Goal: Find specific page/section: Find specific page/section

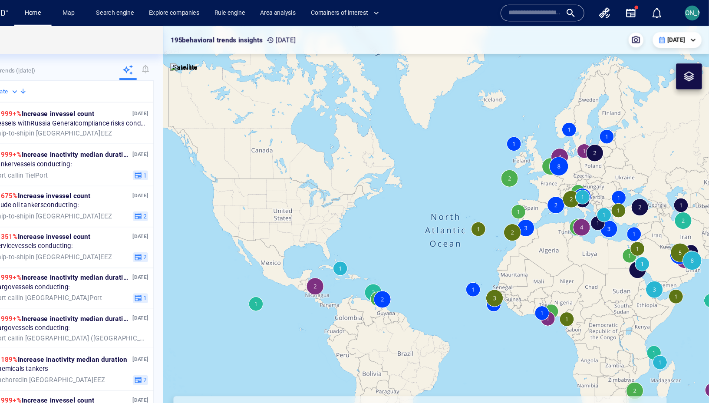
drag, startPoint x: 661, startPoint y: 242, endPoint x: 314, endPoint y: 187, distance: 351.9
click at [314, 187] on canvas "Map" at bounding box center [454, 213] width 509 height 378
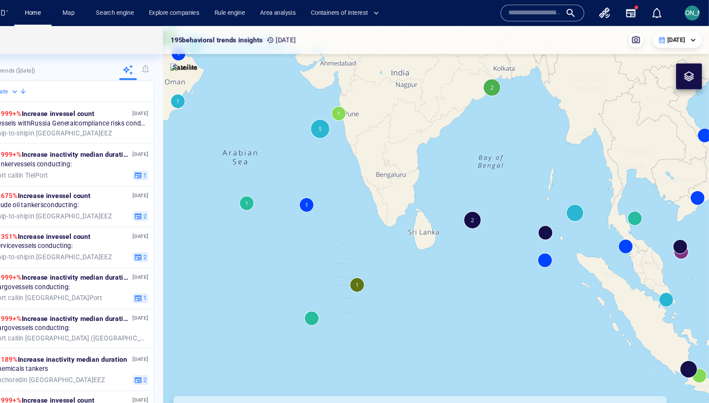
drag, startPoint x: 538, startPoint y: 277, endPoint x: 293, endPoint y: 118, distance: 291.4
click at [293, 118] on canvas "Map" at bounding box center [454, 213] width 509 height 378
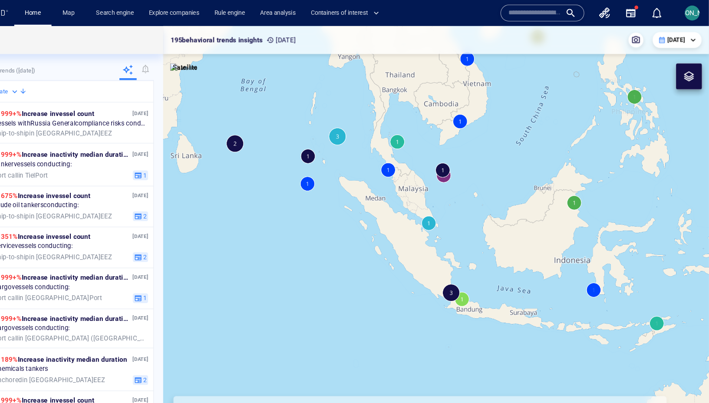
drag, startPoint x: 610, startPoint y: 224, endPoint x: 441, endPoint y: 167, distance: 178.4
click at [441, 167] on canvas "Map" at bounding box center [454, 213] width 509 height 378
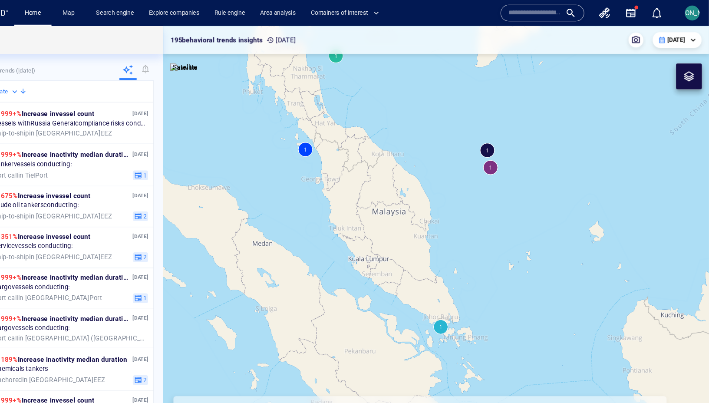
click at [506, 155] on canvas "Map" at bounding box center [454, 213] width 509 height 378
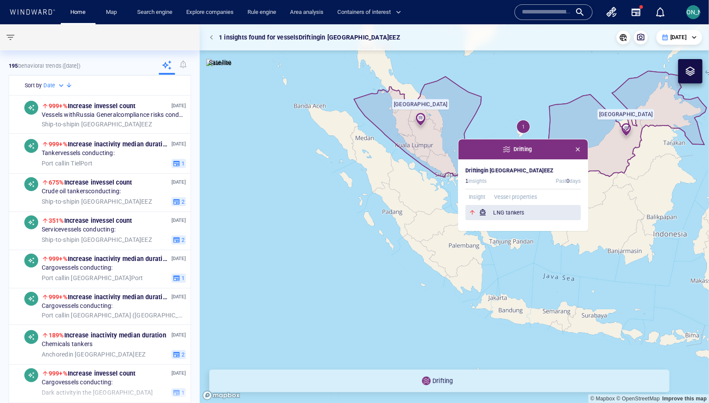
click at [508, 213] on h6 "LNG tankers" at bounding box center [537, 212] width 88 height 9
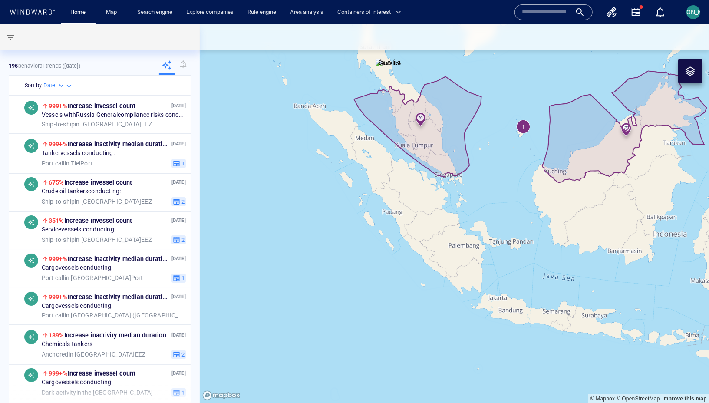
drag, startPoint x: 503, startPoint y: 133, endPoint x: 475, endPoint y: 179, distance: 54.1
click at [475, 179] on canvas "Map" at bounding box center [454, 213] width 509 height 378
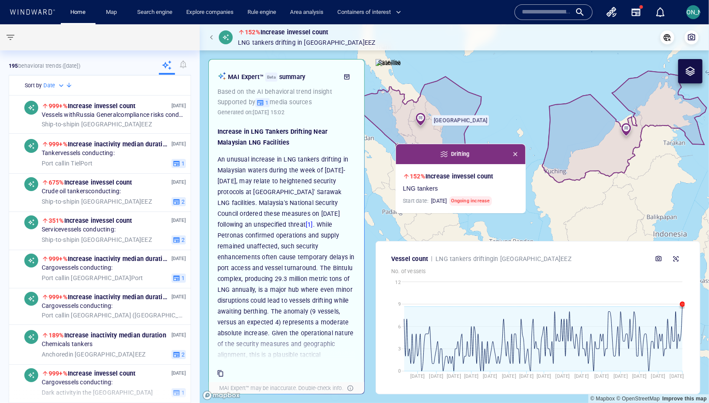
drag, startPoint x: 540, startPoint y: 187, endPoint x: 555, endPoint y: 197, distance: 17.6
click at [555, 197] on canvas "Map" at bounding box center [454, 213] width 509 height 378
